Goal: Contribute content: Contribute content

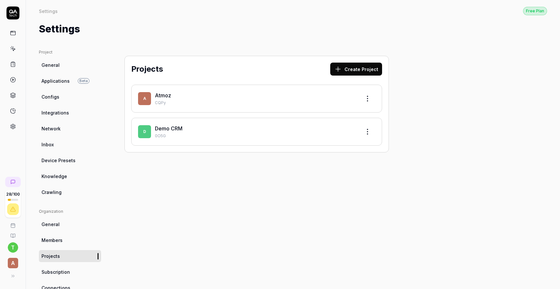
click at [165, 97] on link "Atmoz" at bounding box center [163, 95] width 16 height 6
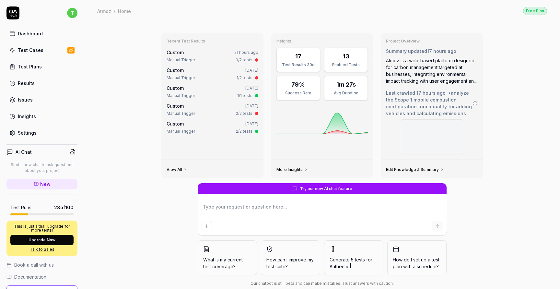
type textarea "*"
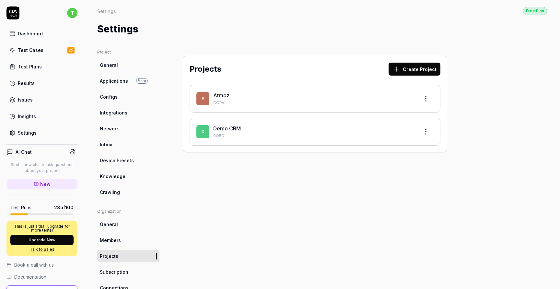
click at [423, 100] on html "t Dashboard Test Cases Test Plans Results Issues Insights Settings AI Chat Star…" at bounding box center [280, 168] width 560 height 337
click at [388, 127] on div "Edit" at bounding box center [402, 128] width 62 height 14
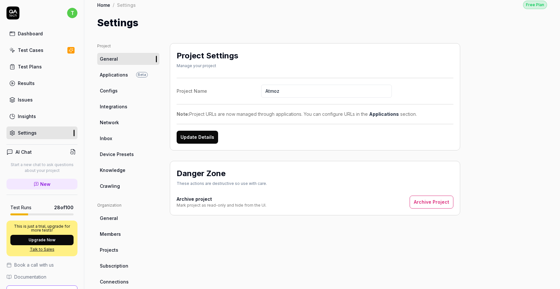
scroll to position [8, 0]
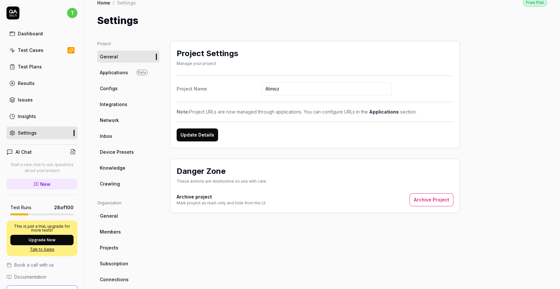
click at [290, 91] on input "Atmoz" at bounding box center [326, 88] width 131 height 13
type input "Atmoz-E2E"
click at [210, 134] on button "Update Details" at bounding box center [197, 134] width 41 height 13
click at [120, 73] on span "Applications" at bounding box center [114, 72] width 28 height 7
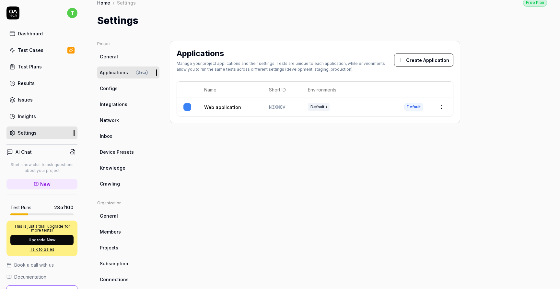
click at [441, 107] on html "t Dashboard Test Cases Test Plans Results Issues Insights Settings AI Chat Star…" at bounding box center [280, 168] width 560 height 337
click at [391, 150] on span "Edit" at bounding box center [390, 149] width 8 height 7
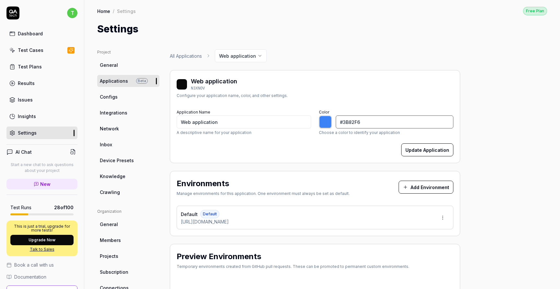
click at [346, 121] on input "#3B82F6" at bounding box center [395, 121] width 118 height 13
click at [198, 88] on div "N3XNOV" at bounding box center [214, 89] width 46 height 6
type input "*******"
click at [198, 88] on div "N3XNOV" at bounding box center [214, 89] width 46 height 6
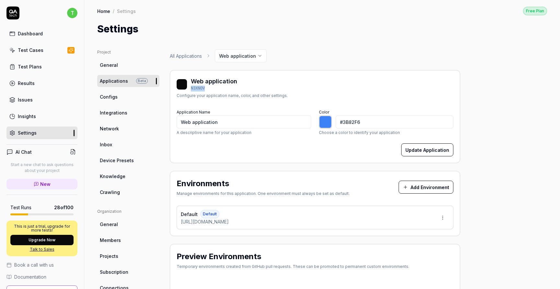
click at [115, 80] on span "Applications" at bounding box center [114, 80] width 28 height 7
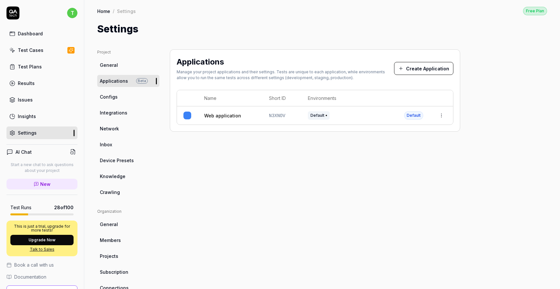
click at [274, 113] on span "N3XNOV" at bounding box center [277, 115] width 16 height 5
click at [118, 98] on link "Configs" at bounding box center [128, 97] width 62 height 12
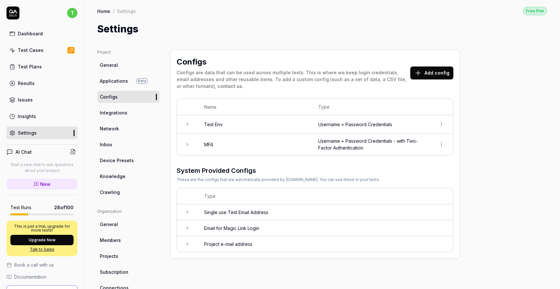
click at [134, 116] on link "Integrations" at bounding box center [128, 113] width 62 height 12
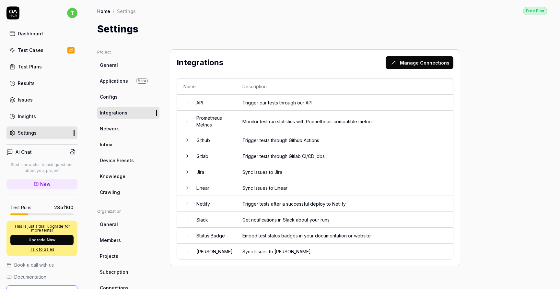
click at [190, 101] on td "API" at bounding box center [213, 103] width 46 height 16
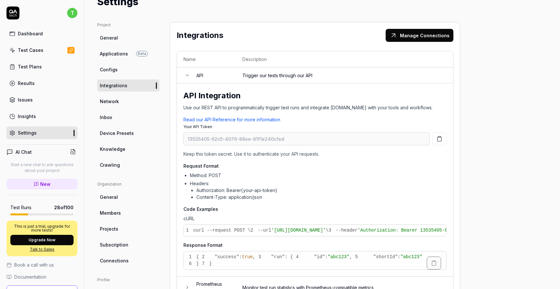
scroll to position [26, 0]
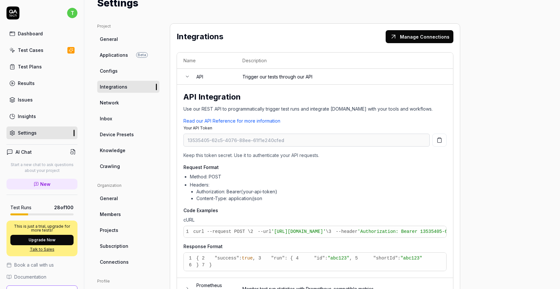
click at [188, 75] on icon at bounding box center [187, 76] width 5 height 5
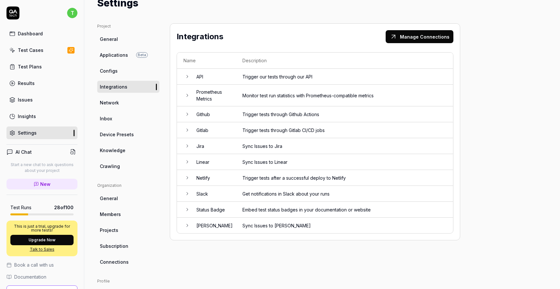
click at [127, 101] on link "Network" at bounding box center [128, 103] width 62 height 12
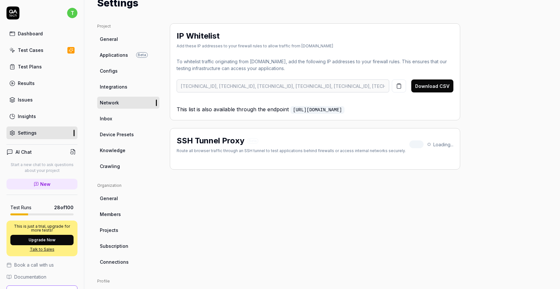
click at [117, 88] on span "Integrations" at bounding box center [114, 86] width 28 height 7
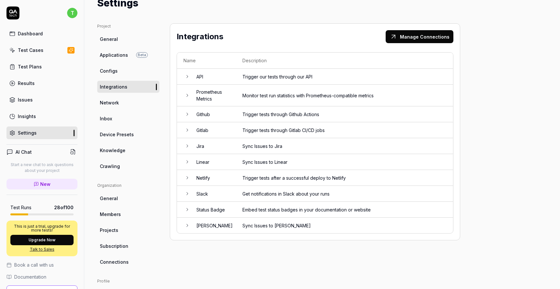
click at [193, 159] on td "Linear" at bounding box center [213, 162] width 46 height 16
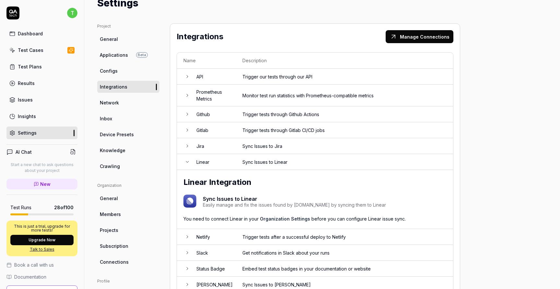
click at [189, 161] on icon at bounding box center [187, 161] width 5 height 5
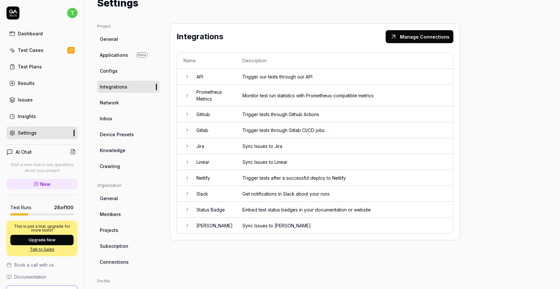
click at [189, 161] on icon at bounding box center [187, 161] width 5 height 5
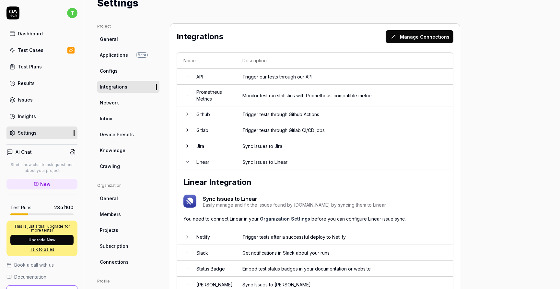
click at [189, 161] on icon at bounding box center [187, 161] width 5 height 5
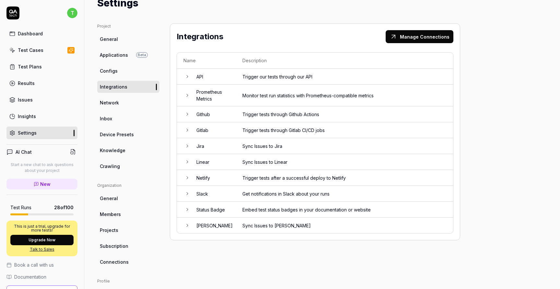
click at [118, 102] on span "Network" at bounding box center [109, 102] width 19 height 7
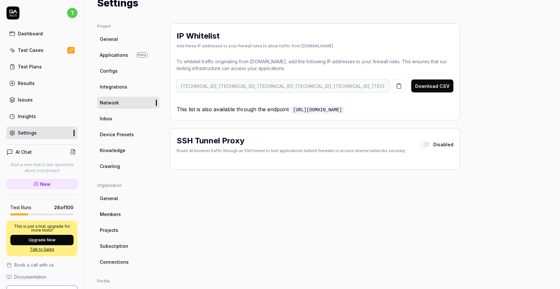
click at [118, 115] on link "Inbox" at bounding box center [128, 118] width 62 height 12
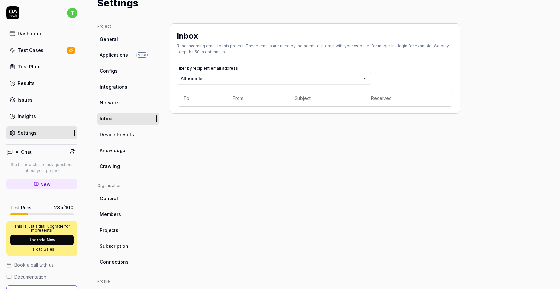
click at [204, 79] on body "t Dashboard Test Cases Test Plans Results Issues Insights Settings AI Chat Star…" at bounding box center [280, 168] width 560 height 337
click at [134, 130] on html "t Dashboard Test Cases Test Plans Results Issues Insights Settings AI Chat Star…" at bounding box center [280, 168] width 560 height 337
click at [134, 130] on link "Device Presets" at bounding box center [128, 134] width 62 height 12
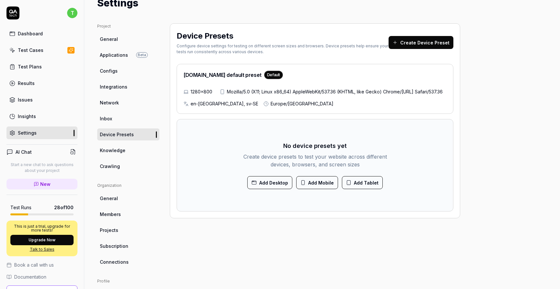
click at [124, 149] on link "Knowledge" at bounding box center [128, 150] width 62 height 12
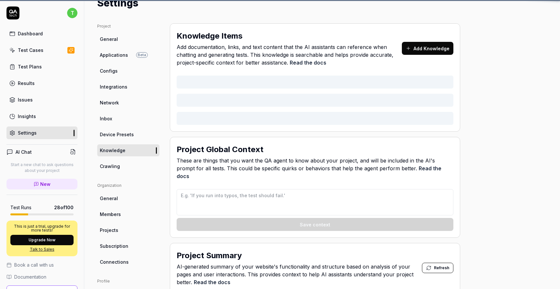
type textarea "*"
type textarea "Focus on clicking on individual companies. after that explore your footprint pa…"
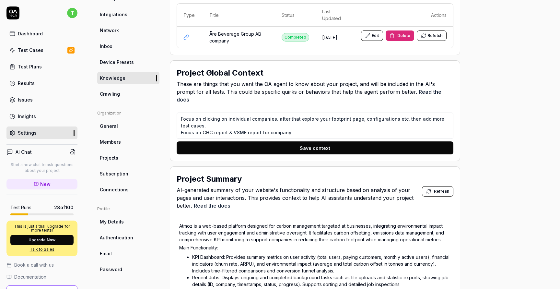
scroll to position [89, 0]
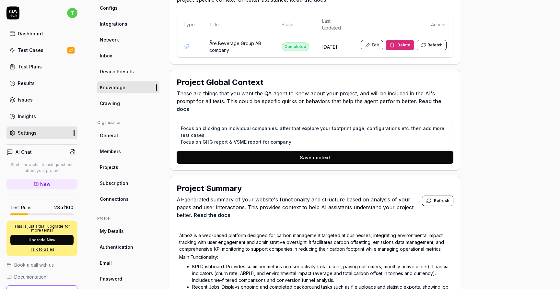
click at [133, 99] on link "Crawling" at bounding box center [128, 103] width 62 height 12
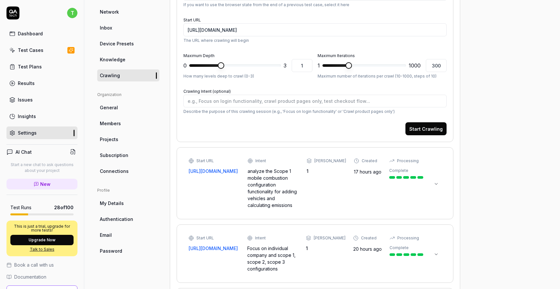
scroll to position [116, 0]
click at [121, 107] on link "General" at bounding box center [128, 108] width 62 height 12
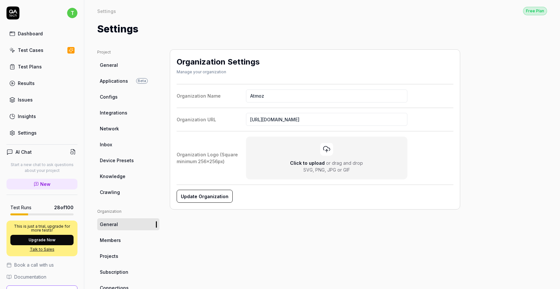
click at [125, 237] on link "Members" at bounding box center [128, 240] width 62 height 12
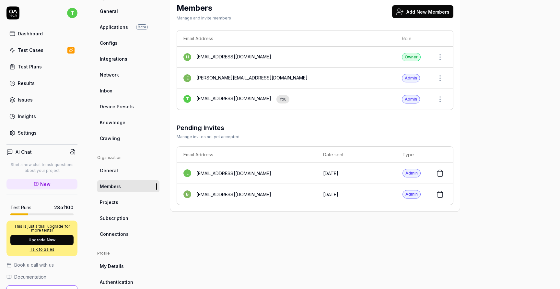
scroll to position [54, 0]
click at [116, 202] on span "Projects" at bounding box center [109, 201] width 18 height 7
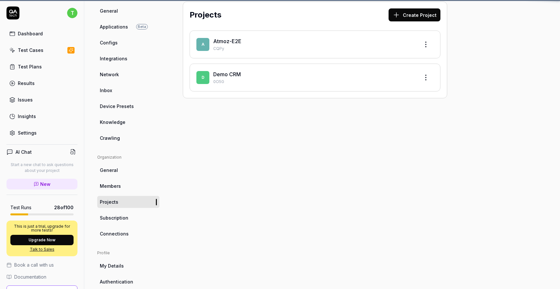
scroll to position [49, 0]
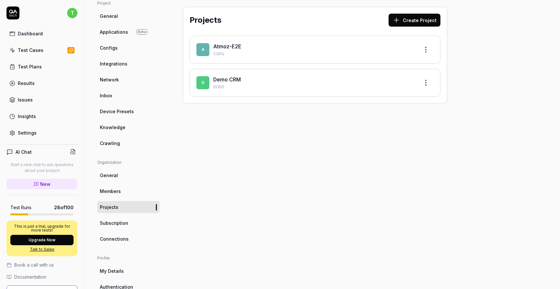
click at [120, 222] on span "Subscription" at bounding box center [114, 222] width 29 height 7
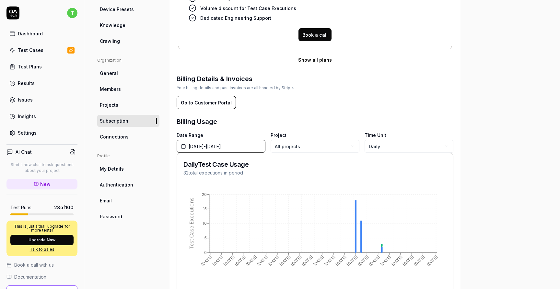
scroll to position [174, 0]
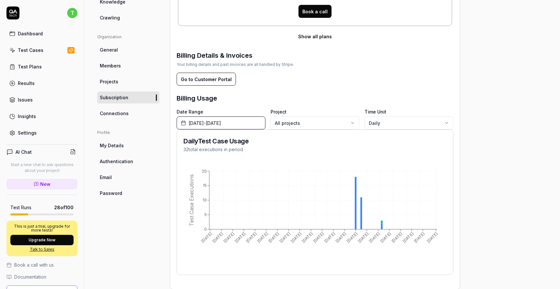
click at [123, 113] on span "Connections" at bounding box center [114, 113] width 29 height 7
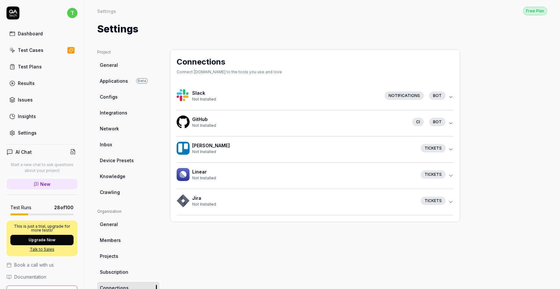
click at [48, 37] on link "Dashboard" at bounding box center [41, 33] width 71 height 13
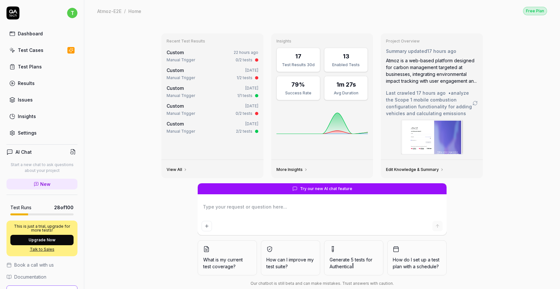
click at [43, 50] on link "Test Cases" at bounding box center [41, 50] width 71 height 13
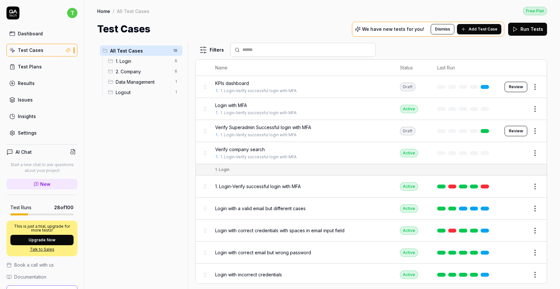
click at [144, 68] on span "2. Company" at bounding box center [143, 71] width 55 height 7
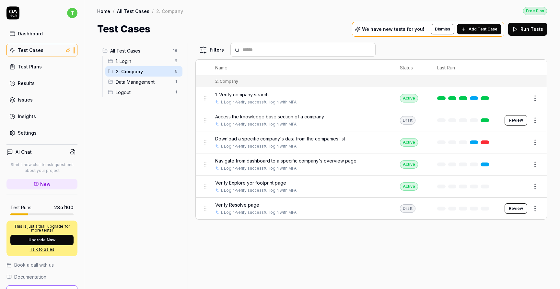
click at [514, 117] on button "Review" at bounding box center [515, 120] width 23 height 10
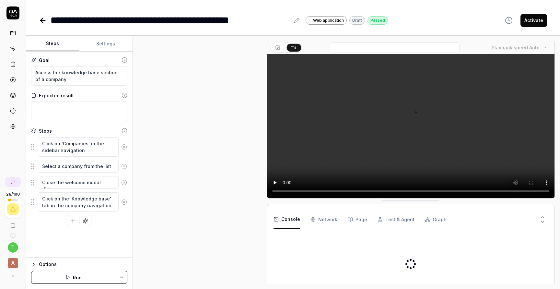
scroll to position [56, 0]
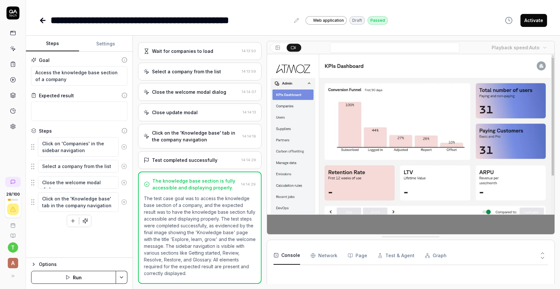
click at [81, 276] on button "Run" at bounding box center [73, 277] width 85 height 13
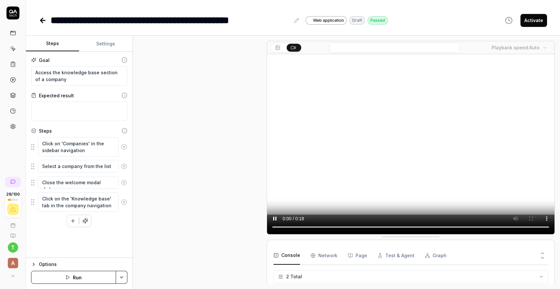
scroll to position [56, 0]
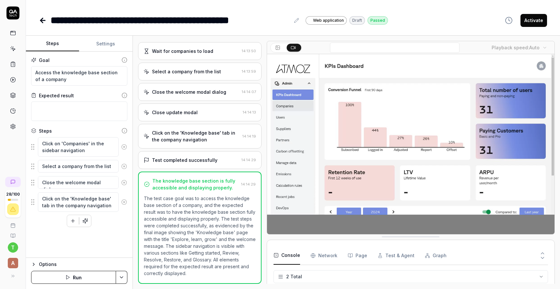
click at [536, 20] on button "Activate" at bounding box center [533, 20] width 27 height 13
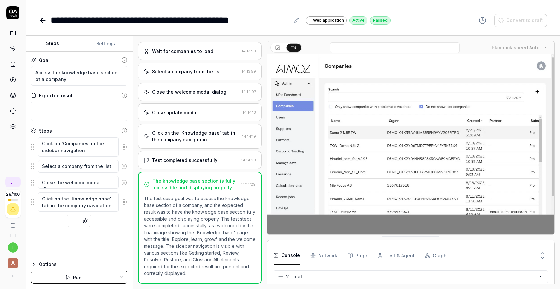
click at [42, 20] on icon at bounding box center [42, 20] width 5 height 0
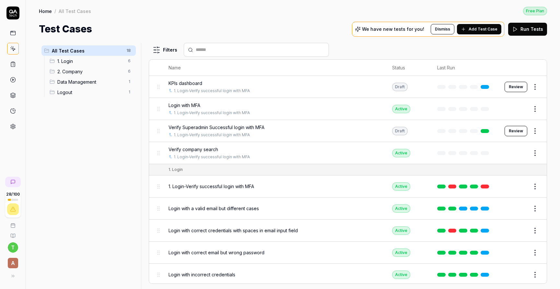
click at [103, 70] on span "2. Company" at bounding box center [90, 71] width 67 height 7
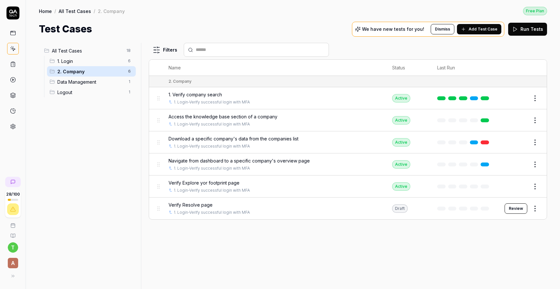
click at [526, 119] on button "Edit" at bounding box center [520, 120] width 16 height 10
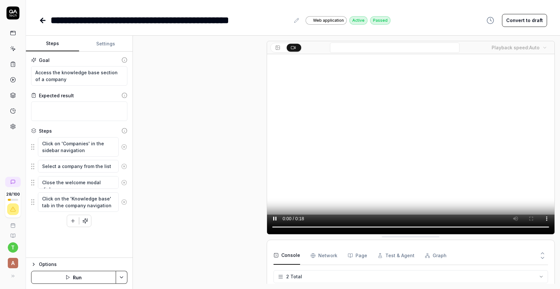
scroll to position [56, 0]
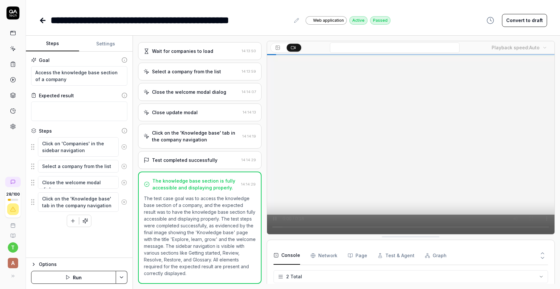
type textarea "*"
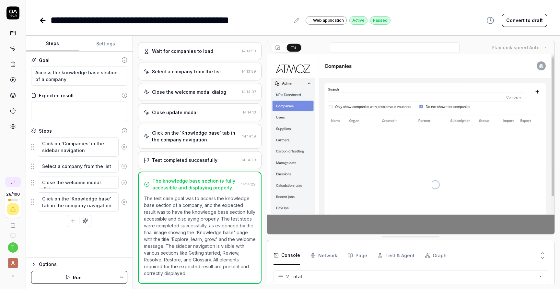
click at [52, 22] on div "**********" at bounding box center [170, 20] width 239 height 15
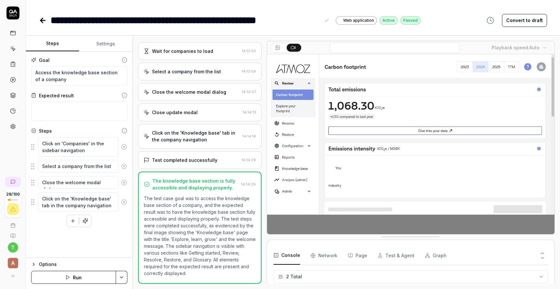
click at [115, 22] on div "**********" at bounding box center [186, 20] width 270 height 15
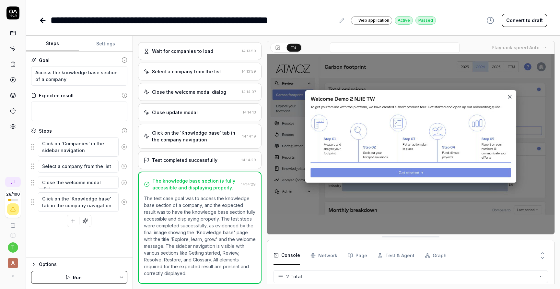
type textarea "*"
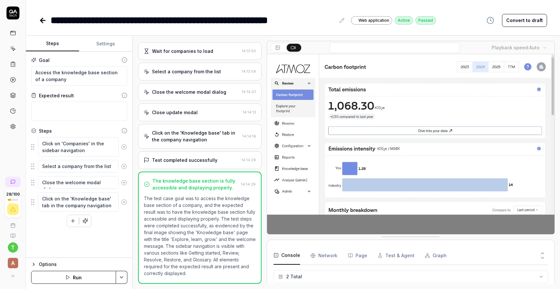
click at [46, 23] on icon at bounding box center [43, 21] width 8 height 8
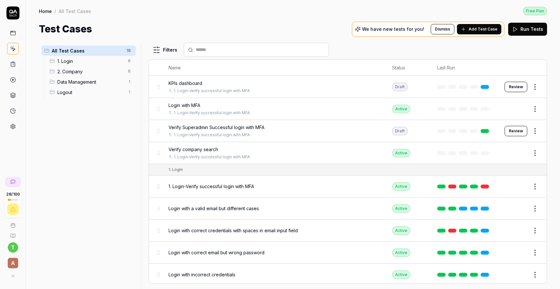
click at [94, 73] on span "2. Company" at bounding box center [90, 71] width 67 height 7
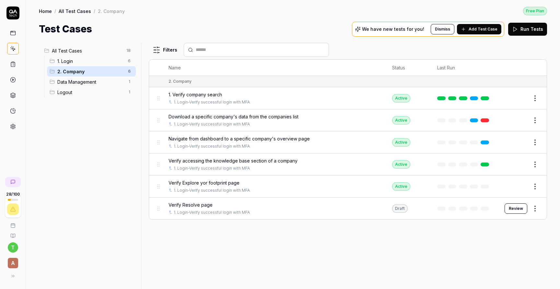
click at [522, 141] on button "Edit" at bounding box center [520, 142] width 16 height 10
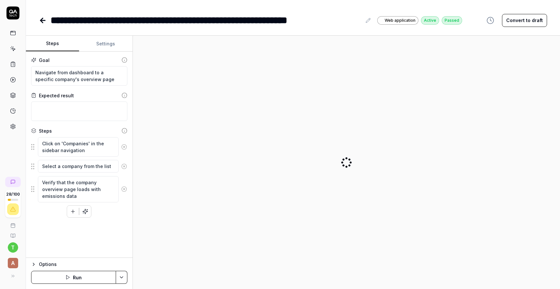
click at [52, 19] on div "**********" at bounding box center [206, 20] width 311 height 15
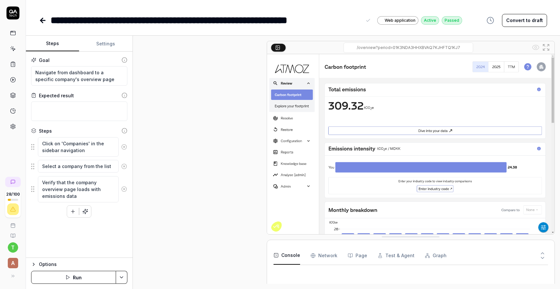
scroll to position [162, 0]
type textarea "*"
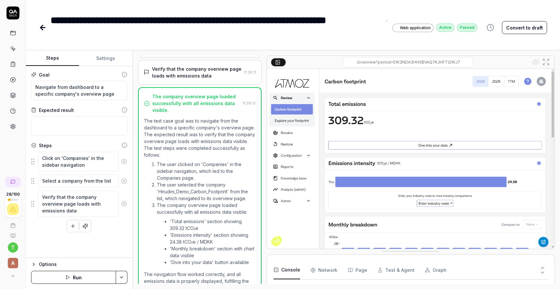
click at [133, 21] on div "**********" at bounding box center [216, 27] width 331 height 29
click at [65, 22] on div "**********" at bounding box center [216, 27] width 331 height 29
click at [40, 28] on icon at bounding box center [42, 28] width 5 height 0
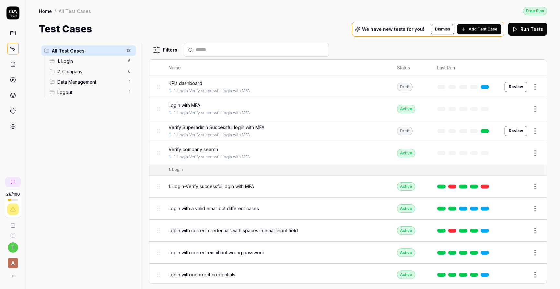
click at [79, 71] on span "2. Company" at bounding box center [90, 71] width 67 height 7
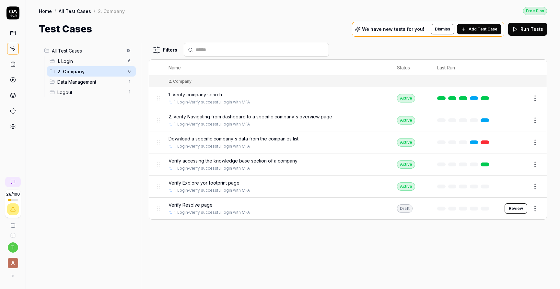
click at [519, 185] on button "Edit" at bounding box center [520, 186] width 16 height 10
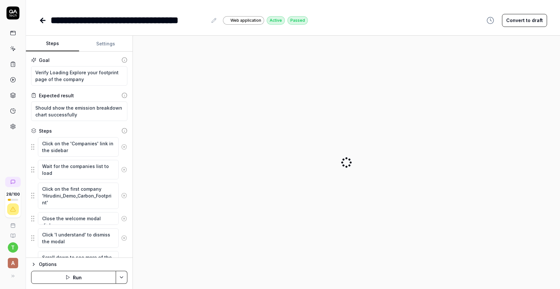
click at [50, 17] on div "**********" at bounding box center [173, 20] width 269 height 15
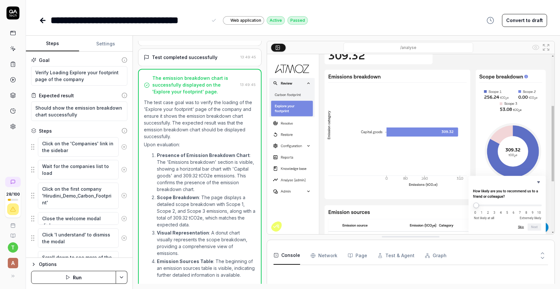
type textarea "*"
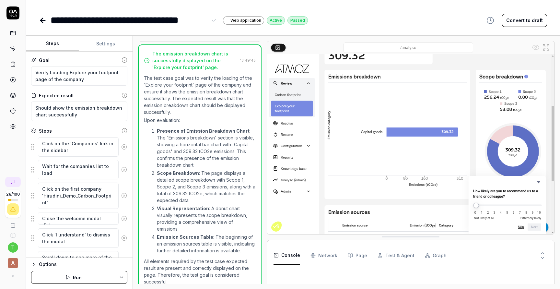
scroll to position [307, 0]
click at [53, 20] on div "**********" at bounding box center [129, 20] width 157 height 15
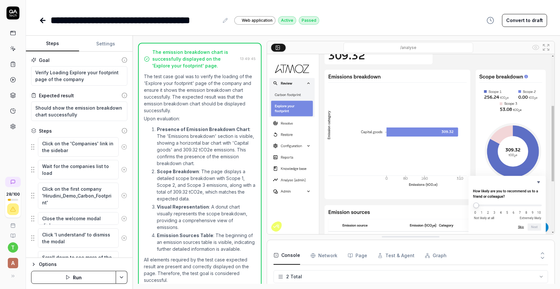
click at [39, 21] on icon at bounding box center [43, 21] width 8 height 8
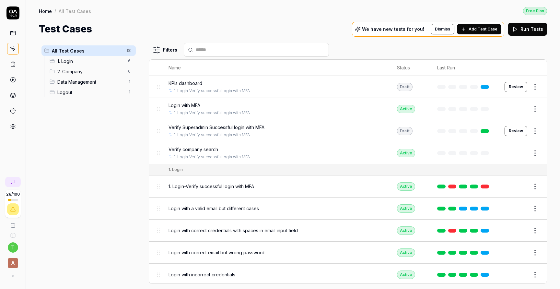
click at [90, 70] on span "2. Company" at bounding box center [90, 71] width 67 height 7
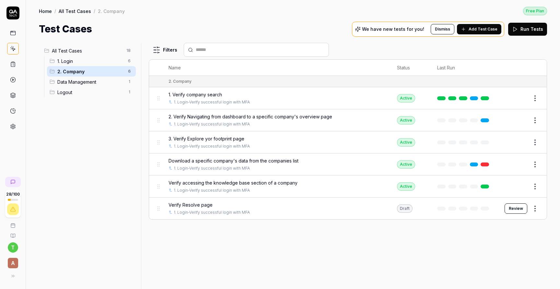
click at [523, 206] on button "Review" at bounding box center [515, 208] width 23 height 10
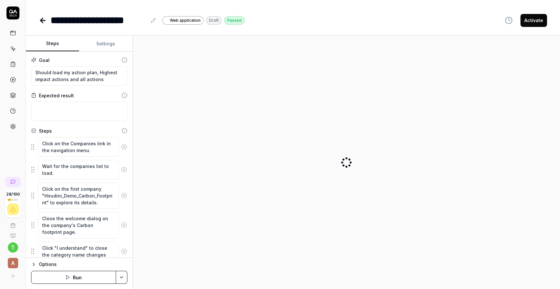
click at [76, 278] on button "Run" at bounding box center [73, 277] width 85 height 13
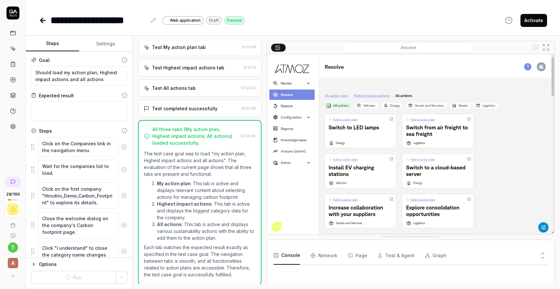
scroll to position [156, 0]
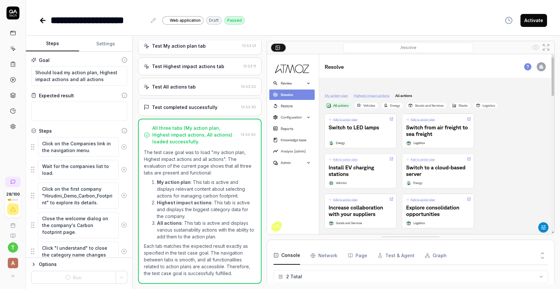
click at [534, 19] on button "Activate" at bounding box center [533, 20] width 27 height 13
click at [13, 34] on icon at bounding box center [13, 33] width 6 height 6
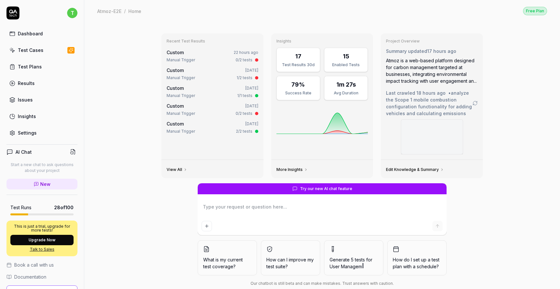
scroll to position [20, 0]
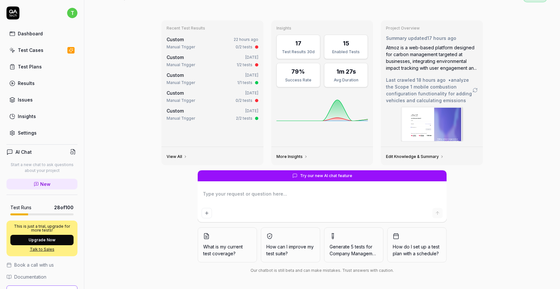
click at [275, 193] on textarea at bounding box center [322, 197] width 241 height 16
type textarea "*"
type textarea "i"
type textarea "*"
type textarea "i"
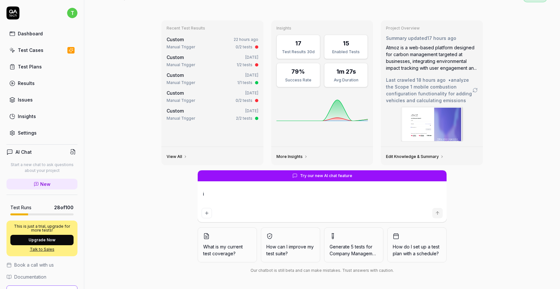
type textarea "*"
type textarea "i w"
type textarea "*"
type textarea "i wa"
type textarea "*"
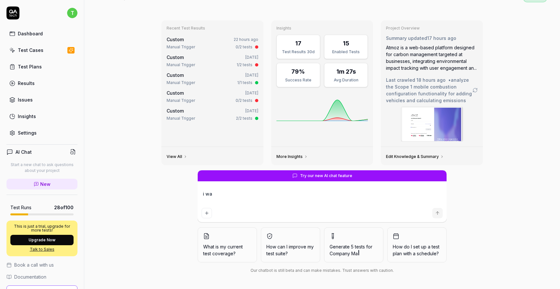
type textarea "i wan"
type textarea "*"
type textarea "i want"
type textarea "*"
type textarea "i want"
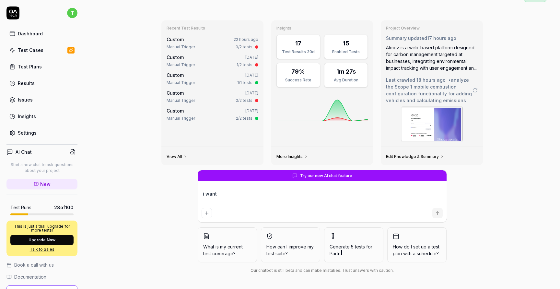
type textarea "*"
type textarea "i want t"
type textarea "*"
type textarea "i want to"
type textarea "*"
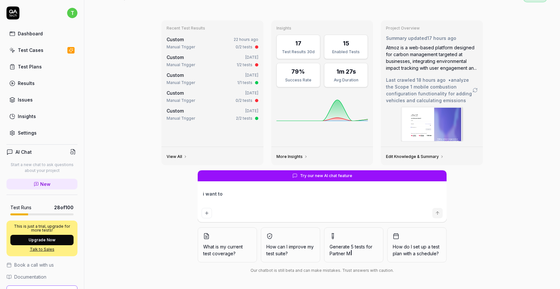
type textarea "i want to"
type textarea "*"
type textarea "i want to a"
type textarea "*"
type textarea "i want to ad"
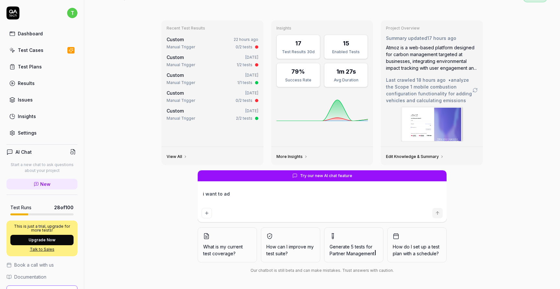
type textarea "*"
type textarea "i want to add"
type textarea "*"
type textarea "i want to add"
type textarea "*"
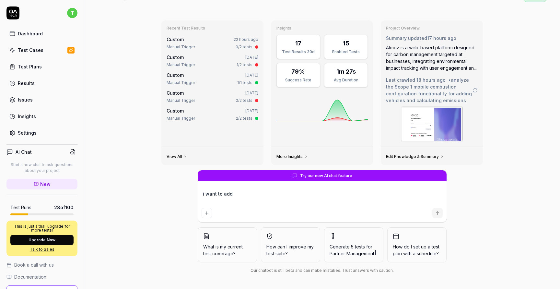
type textarea "i want to add a"
type textarea "*"
type textarea "i want to add a"
type textarea "*"
type textarea "i want to add a t"
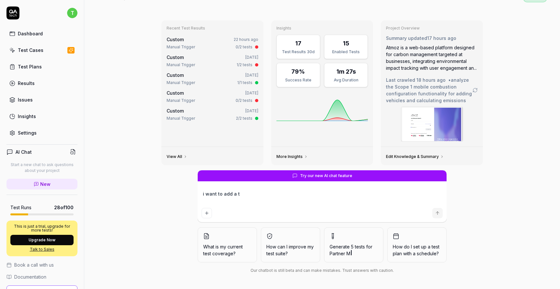
type textarea "*"
type textarea "i want to add a te"
type textarea "*"
type textarea "i want to add a tes"
type textarea "*"
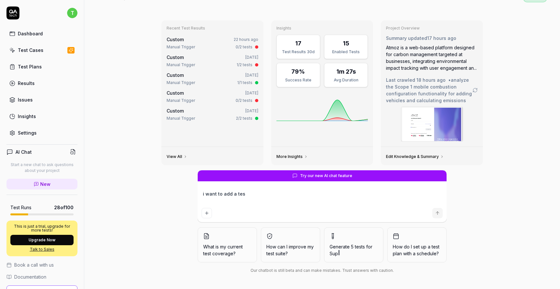
type textarea "i want to add a test"
type textarea "*"
type textarea "i want to add a test"
type textarea "*"
type textarea "i want to add a test c"
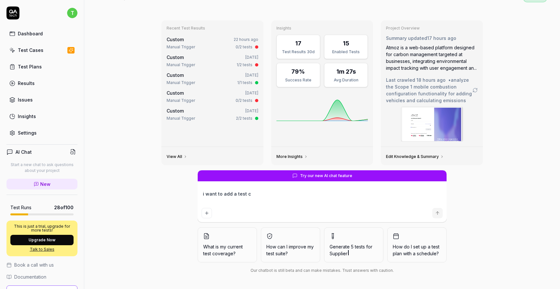
type textarea "*"
type textarea "i want to add a test ca"
type textarea "*"
type textarea "i want to add a test cas"
type textarea "*"
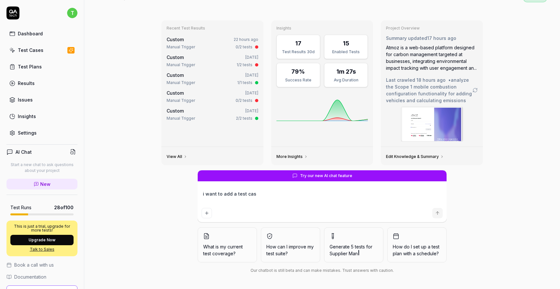
type textarea "i want to add a test case"
type textarea "*"
type textarea "i want to add a test case"
type textarea "*"
type textarea "i want to add a test case t"
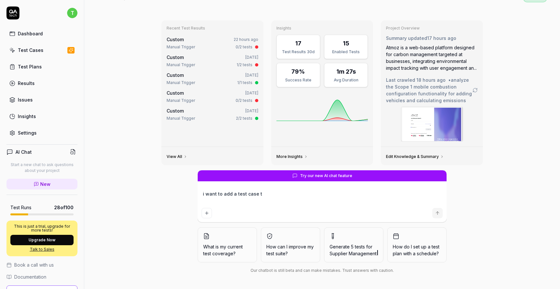
type textarea "*"
type textarea "i want to add a test case ti"
type textarea "*"
type textarea "i want to add a test case ti"
type textarea "*"
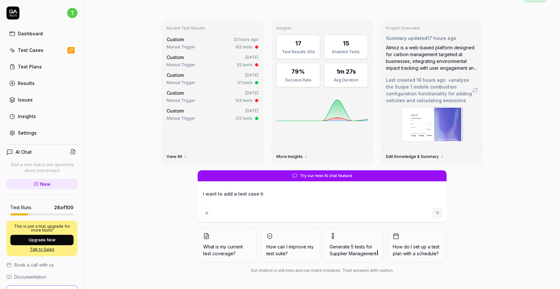
type textarea "i want to add a test case ti"
type textarea "*"
type textarea "i want to add a test case t"
type textarea "*"
type textarea "i want to add a test case to"
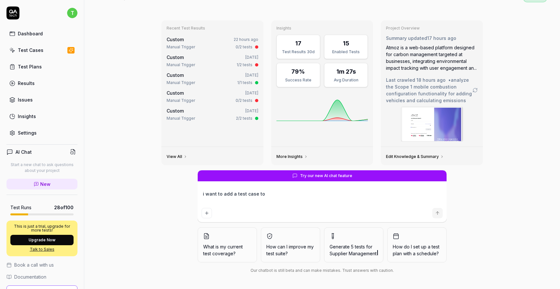
type textarea "*"
type textarea "i want to add a test case to"
type textarea "*"
type textarea "i want to add a test case to a"
type textarea "*"
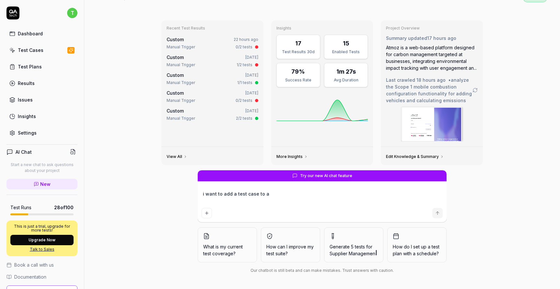
type textarea "i want to add a test case to ad"
type textarea "*"
type textarea "i want to add a test case to add"
type textarea "*"
type textarea "i want to add a test case to add"
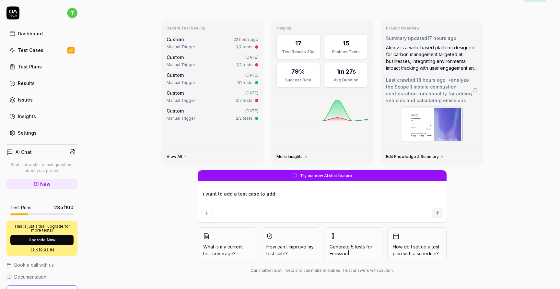
type textarea "*"
type textarea "i want to add a test case to add s"
type textarea "*"
type textarea "i want to add a test case to add sc"
type textarea "*"
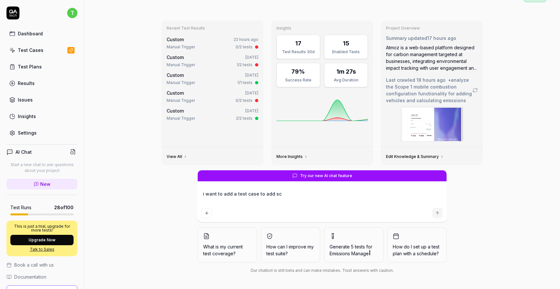
type textarea "i want to add a test case to add sco"
type textarea "*"
type textarea "i want to add a test case to add scop"
type textarea "*"
type textarea "i want to add a test case to add scope"
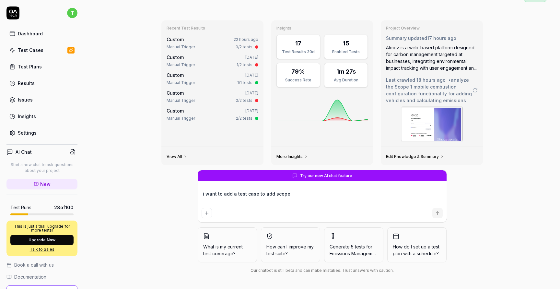
type textarea "*"
type textarea "i want to add a test case to add scope"
type textarea "*"
type textarea "i want to add a test case to add scope 1"
type textarea "*"
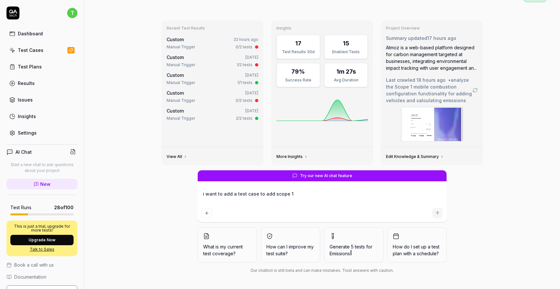
type textarea "i want to add a test case to add scope 1-"
type textarea "*"
type textarea "i want to add a test case to add scope 1-"
type textarea "*"
type textarea "i want to add a test case to add scope 1- v"
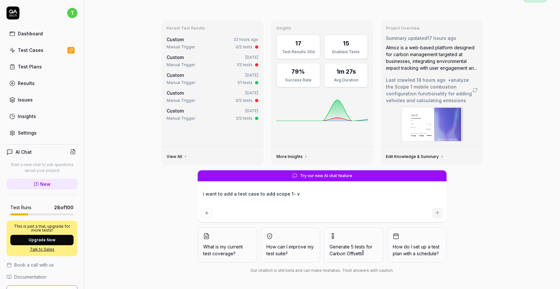
type textarea "*"
type textarea "i want to add a test case to add scope 1- ve"
type textarea "*"
type textarea "i want to add a test case to add scope 1- veh"
type textarea "*"
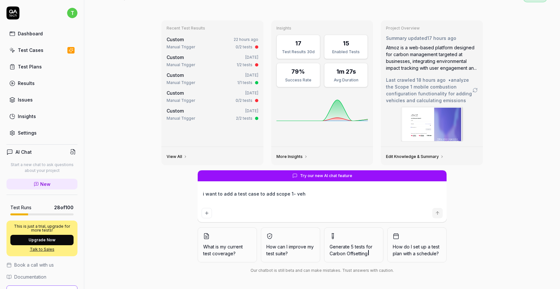
type textarea "i want to add a test case to add scope 1- vehi"
type textarea "*"
type textarea "i want to add a test case to add scope 1- vehic"
type textarea "*"
type textarea "i want to add a test case to add scope 1- vehicl"
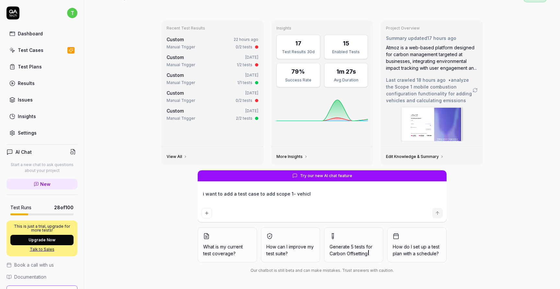
type textarea "*"
type textarea "i want to add a test case to add scope 1- vehicle"
type textarea "*"
type textarea "i want to add a test case to add scope 1- vehicle"
type textarea "*"
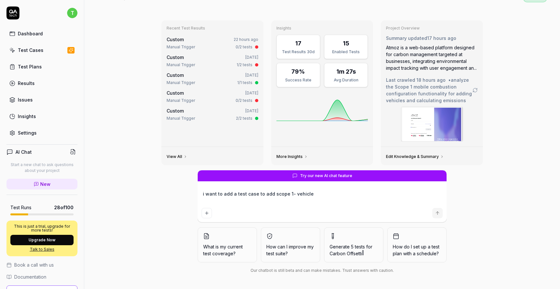
type textarea "i want to add a test case to add scope 1- vehicle d"
type textarea "*"
type textarea "i want to add a test case to add scope 1- vehicle da"
type textarea "*"
type textarea "i want to add a test case to add scope 1- vehicle dat"
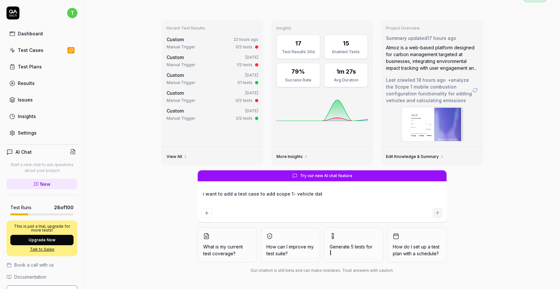
type textarea "*"
type textarea "i want to add a test case to add scope 1- vehicle data"
type textarea "*"
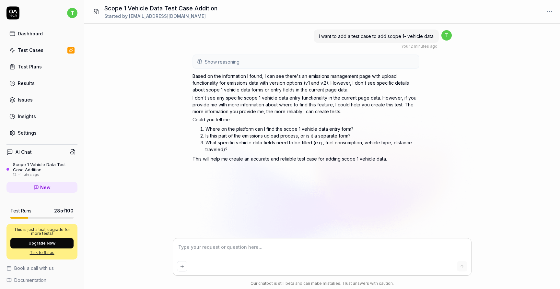
type textarea "*"
type textarea "y"
type textarea "*"
type textarea "1"
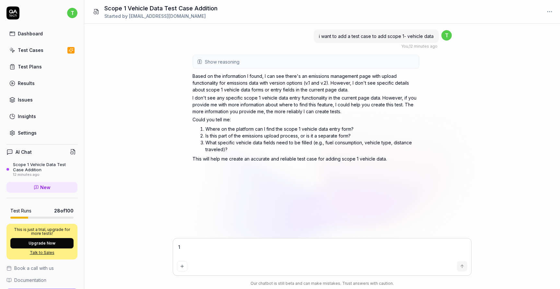
type textarea "*"
type textarea "1."
type textarea "*"
type textarea "1."
type textarea "*"
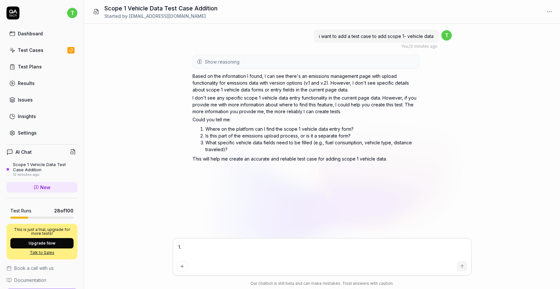
type textarea "1. y"
type textarea "*"
type textarea "[DEMOGRAPHIC_DATA]"
type textarea "*"
type textarea "1. you"
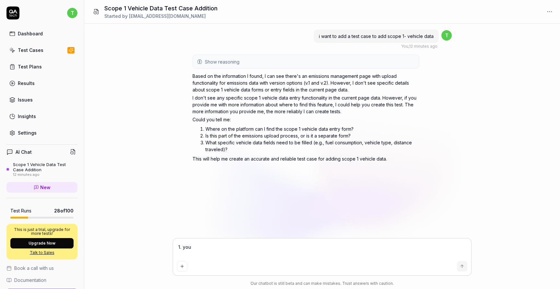
type textarea "*"
type textarea "1. you"
type textarea "*"
type textarea "1. you n"
type textarea "*"
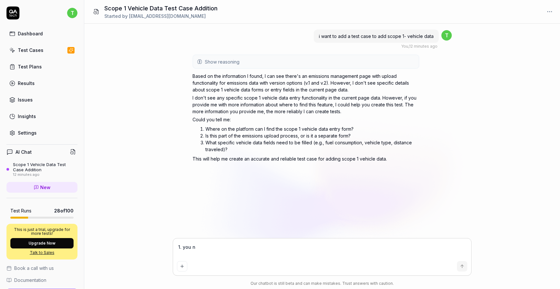
type textarea "1. you ne"
type textarea "*"
type textarea "1. you nee"
type textarea "*"
type textarea "1. you need"
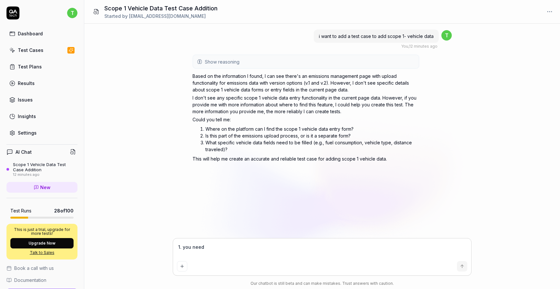
type textarea "*"
type textarea "1. you need"
type textarea "*"
type textarea "1. you need t"
type textarea "*"
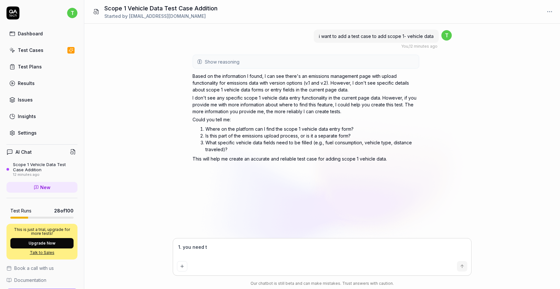
type textarea "1. you need to"
type textarea "*"
type textarea "1. you need to"
type textarea "*"
type textarea "1. you need to g"
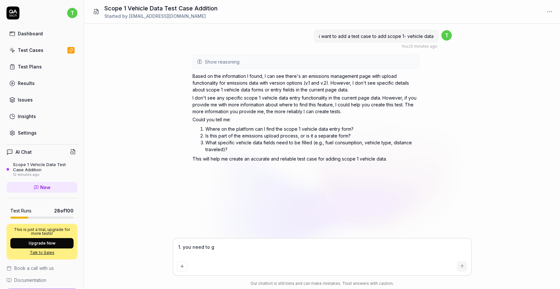
type textarea "*"
type textarea "1. you need to go"
type textarea "*"
type textarea "1. you need to go"
type textarea "*"
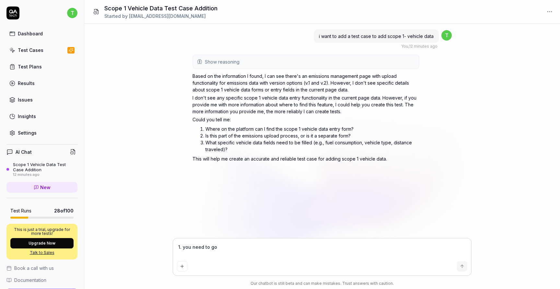
type textarea "1. you need to go t"
type textarea "*"
type textarea "1. you need to go to"
type textarea "*"
type textarea "1. you need to go to"
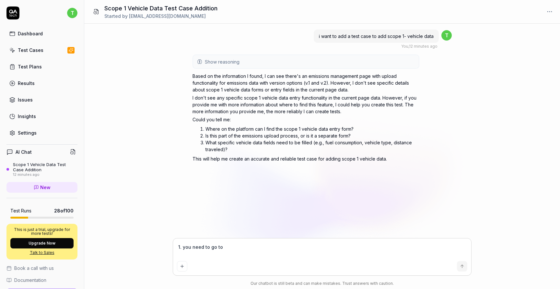
type textarea "*"
type textarea "1. you need to go to c"
type textarea "*"
type textarea "1. you need to go to co"
type textarea "*"
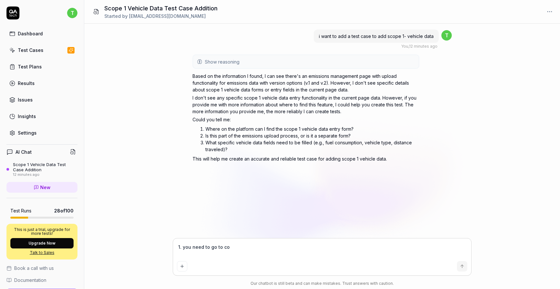
type textarea "1. you need to go to com"
type textarea "*"
type textarea "1. you need to go to comp"
type textarea "*"
type textarea "1. you need to go to compa"
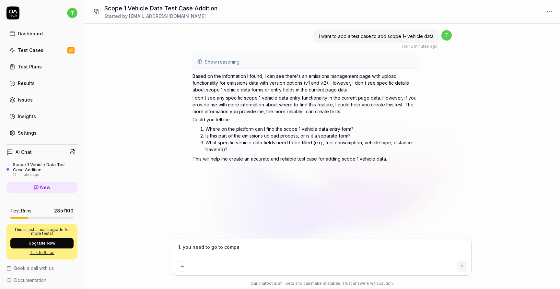
type textarea "*"
type textarea "1. you need to go to compan"
type textarea "*"
type textarea "1. you need to go to company"
type textarea "*"
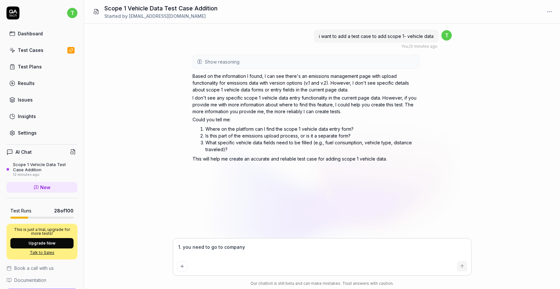
type textarea "1. you need to go to company,"
type textarea "*"
type textarea "1. you need to go to company,"
type textarea "*"
type textarea "1. you need to go to company, t"
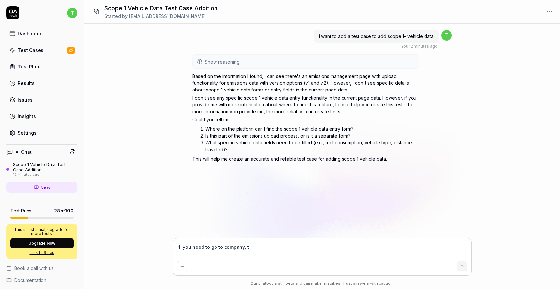
type textarea "*"
type textarea "1. you need to go to company, th"
type textarea "*"
type textarea "1. you need to go to company, the"
type textarea "*"
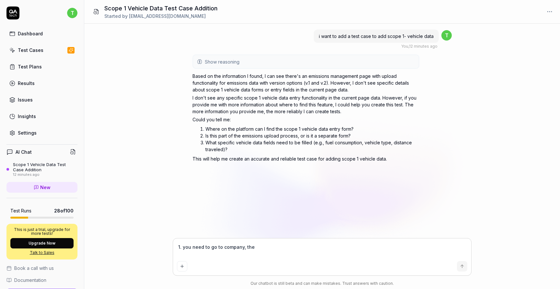
type textarea "1. you need to go to company, then"
type textarea "*"
type textarea "1. you need to go to company, then"
type textarea "*"
type textarea "1. you need to go to company, then c"
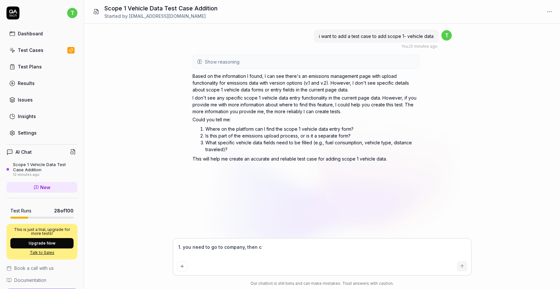
type textarea "*"
type textarea "1. you need to go to company, then co"
